Goal: Task Accomplishment & Management: Complete application form

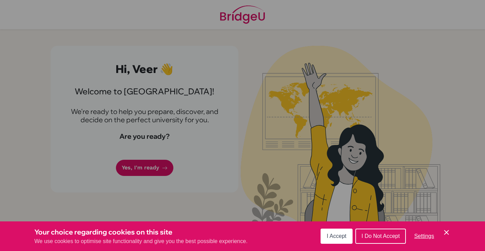
click at [339, 234] on span "I Accept" at bounding box center [337, 236] width 20 height 6
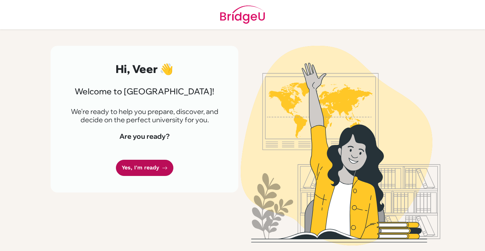
click at [150, 172] on link "Yes, I'm ready" at bounding box center [144, 167] width 57 height 16
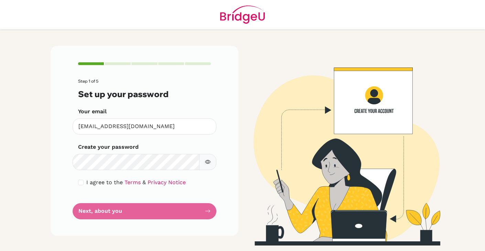
click at [211, 157] on button "button" at bounding box center [207, 162] width 17 height 16
click at [209, 163] on icon "button" at bounding box center [207, 161] width 5 height 5
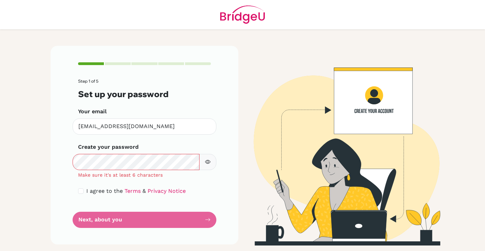
click at [209, 166] on button "button" at bounding box center [207, 162] width 17 height 16
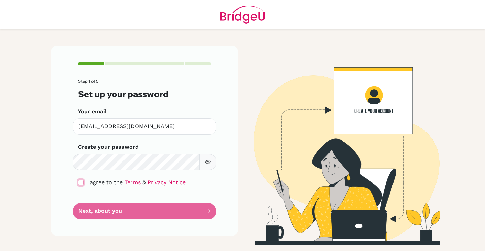
click at [81, 184] on input "checkbox" at bounding box center [80, 181] width 5 height 5
checkbox input "true"
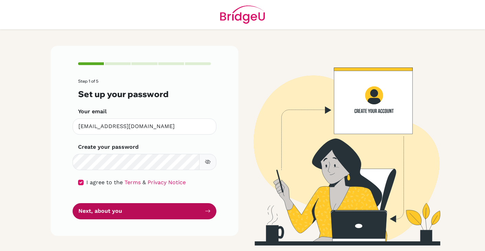
click at [100, 208] on button "Next, about you" at bounding box center [145, 211] width 144 height 16
